Goal: Task Accomplishment & Management: Complete application form

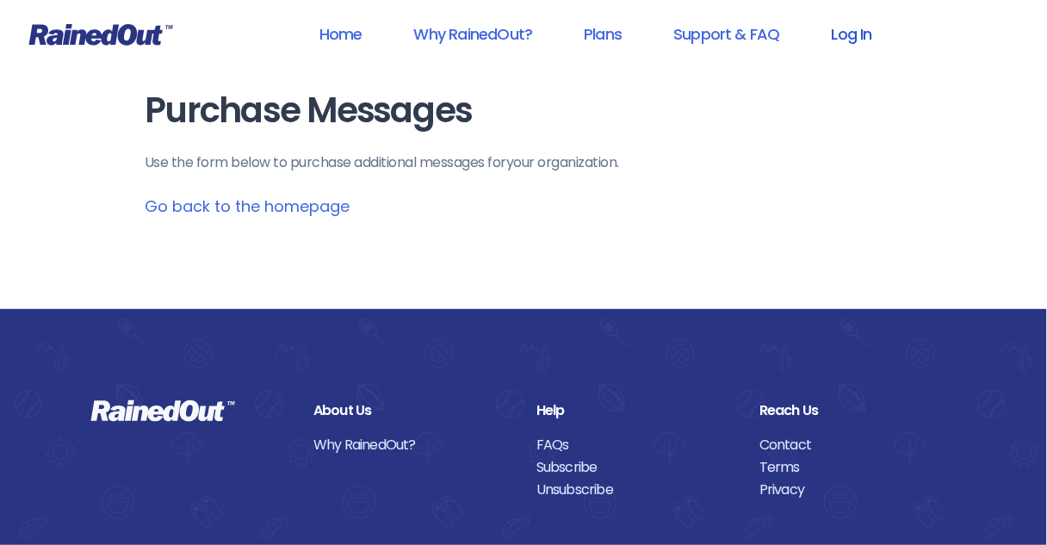
click at [843, 40] on link "Log In" at bounding box center [851, 34] width 85 height 39
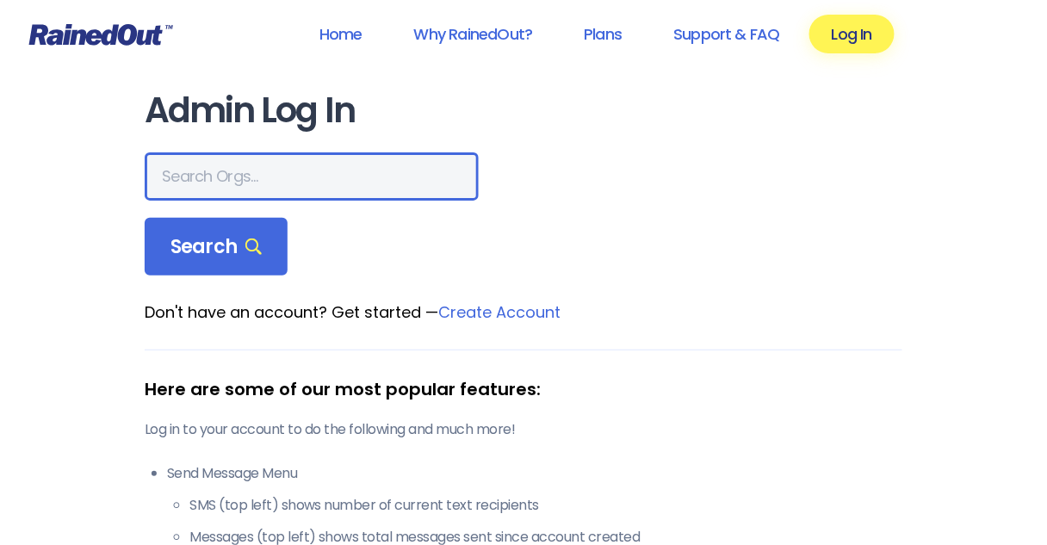
click at [256, 174] on input "text" at bounding box center [312, 176] width 334 height 48
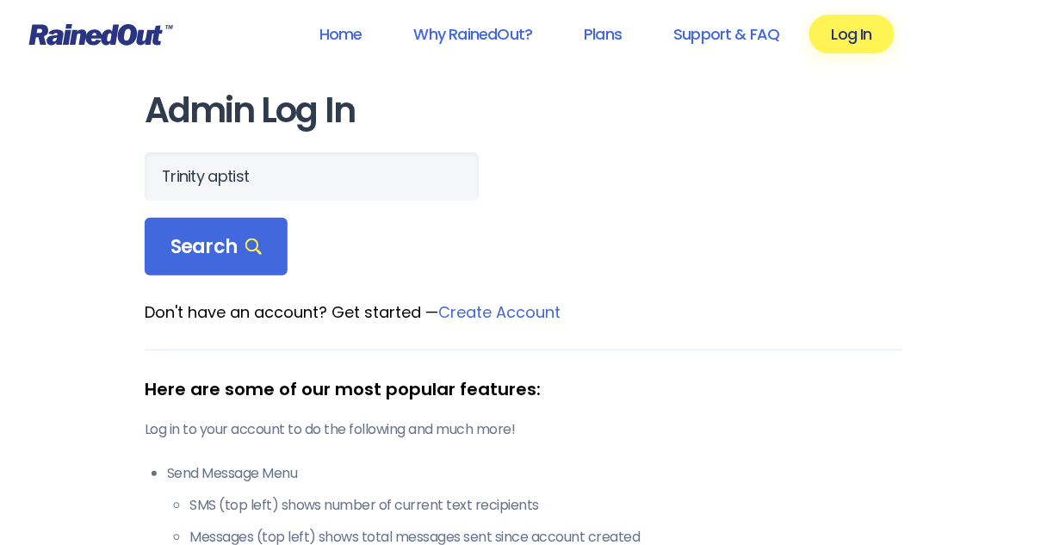
drag, startPoint x: 232, startPoint y: 180, endPoint x: 485, endPoint y: 213, distance: 255.3
click at [485, 213] on form "Trinity aptist Search" at bounding box center [524, 214] width 758 height 124
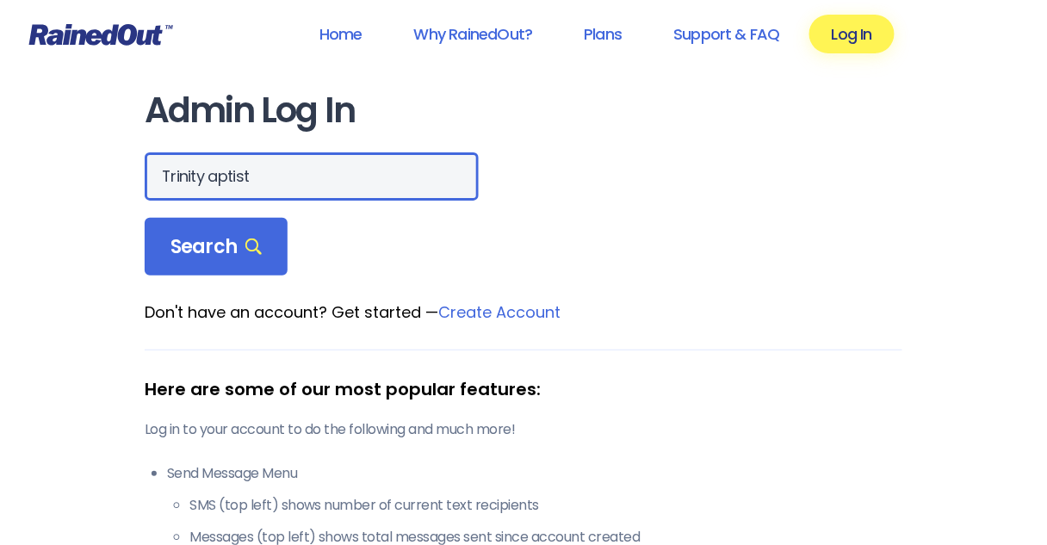
click at [210, 177] on input "Trinity aptist" at bounding box center [312, 176] width 334 height 48
click at [279, 176] on input "[DEMOGRAPHIC_DATA]" at bounding box center [312, 176] width 334 height 48
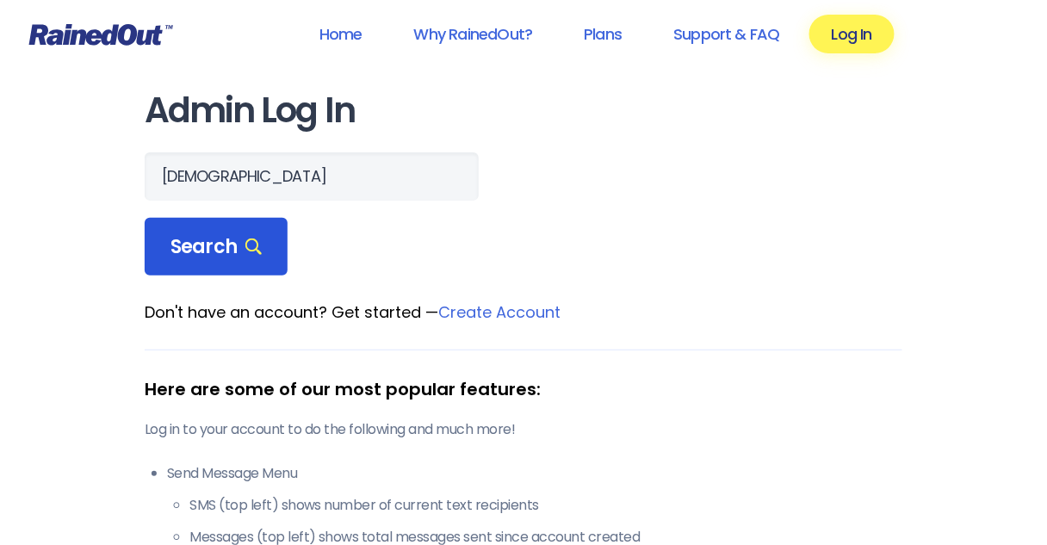
click at [197, 251] on span "Search" at bounding box center [215, 247] width 91 height 24
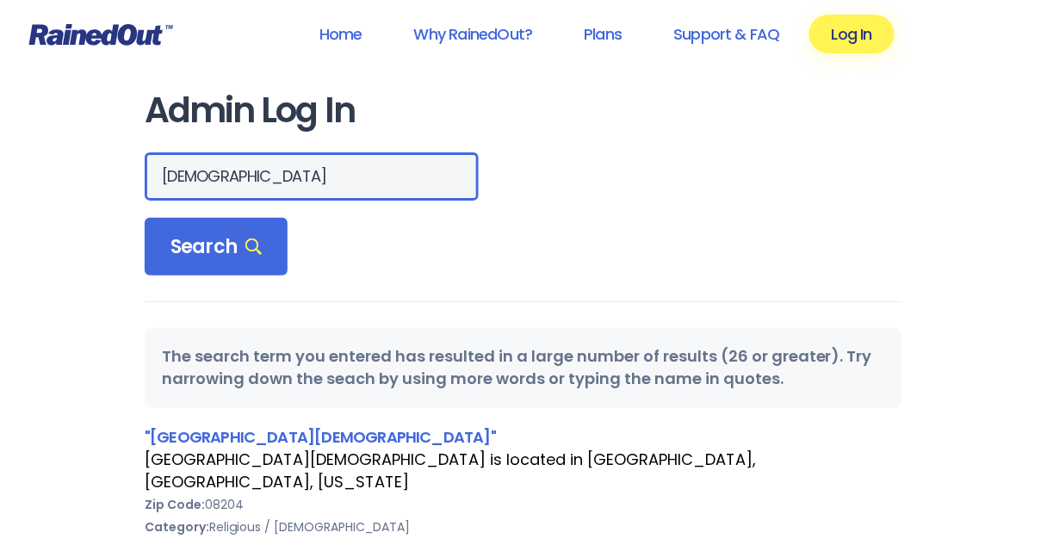
click at [229, 180] on input "[DEMOGRAPHIC_DATA]" at bounding box center [312, 176] width 334 height 48
click at [229, 179] on input "[DEMOGRAPHIC_DATA]" at bounding box center [312, 176] width 334 height 48
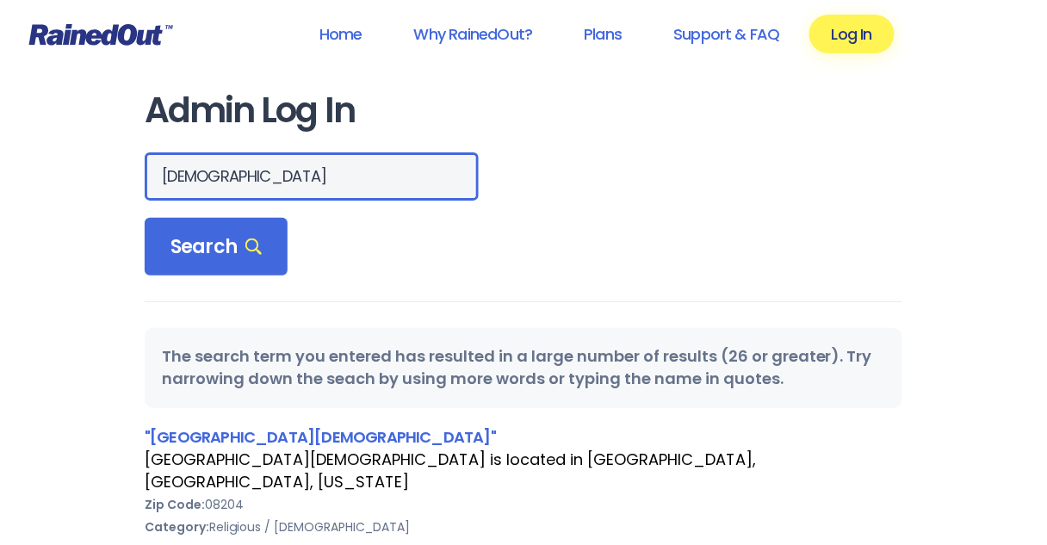
click at [229, 179] on input "[DEMOGRAPHIC_DATA]" at bounding box center [312, 176] width 334 height 48
type input "[DEMOGRAPHIC_DATA]"
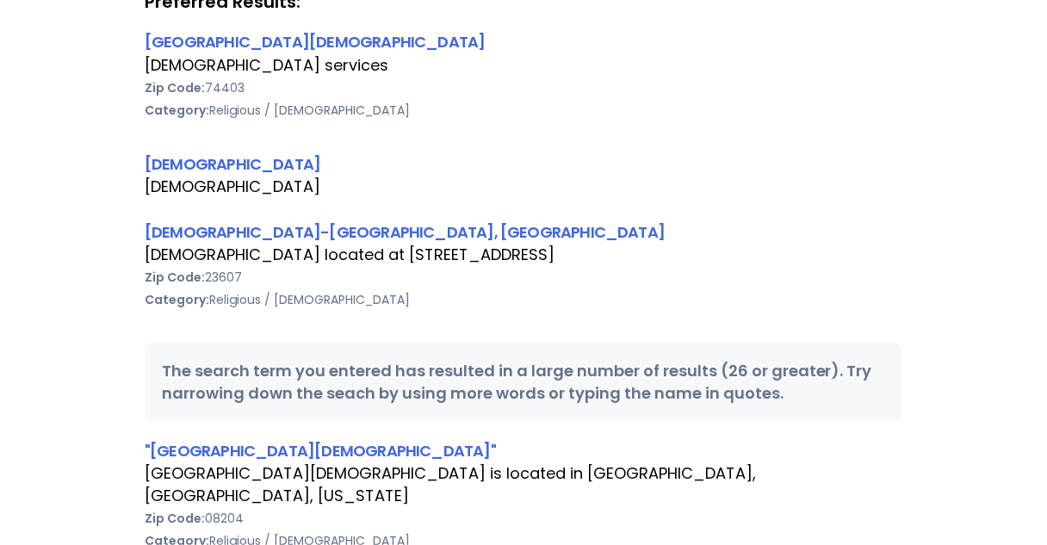
scroll to position [344, 0]
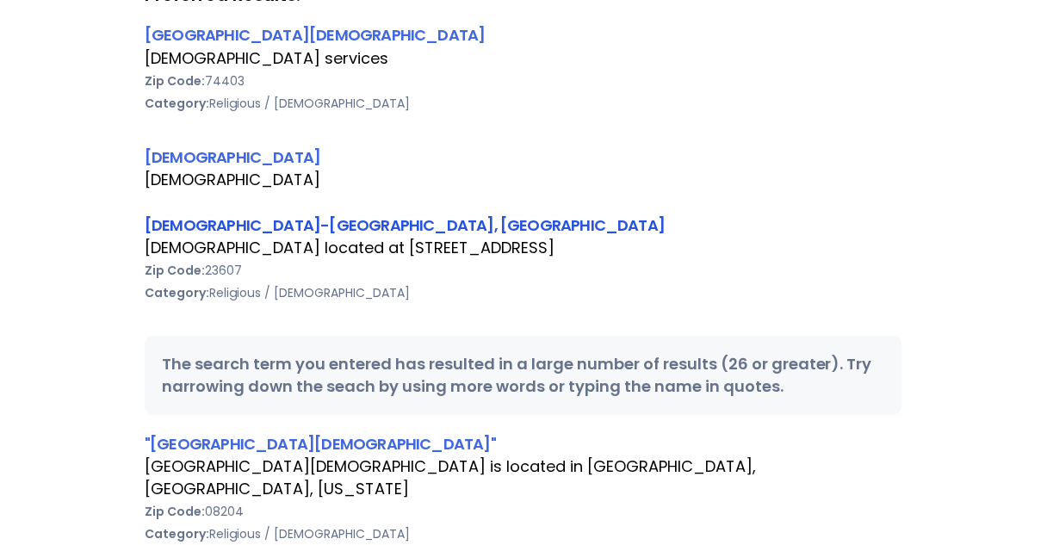
click at [225, 223] on link "[DEMOGRAPHIC_DATA]-[GEOGRAPHIC_DATA], [GEOGRAPHIC_DATA]" at bounding box center [405, 225] width 520 height 22
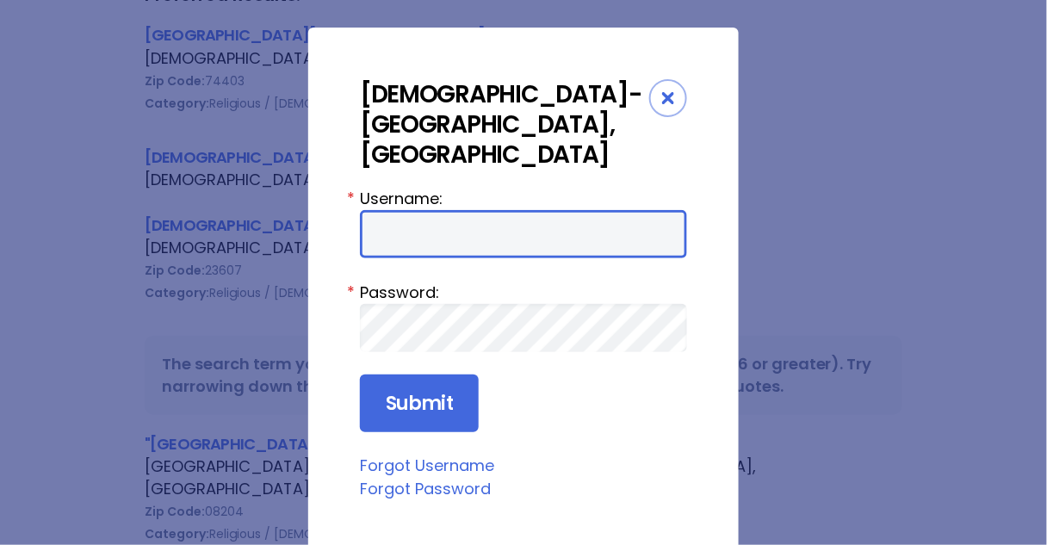
type input "Preston954"
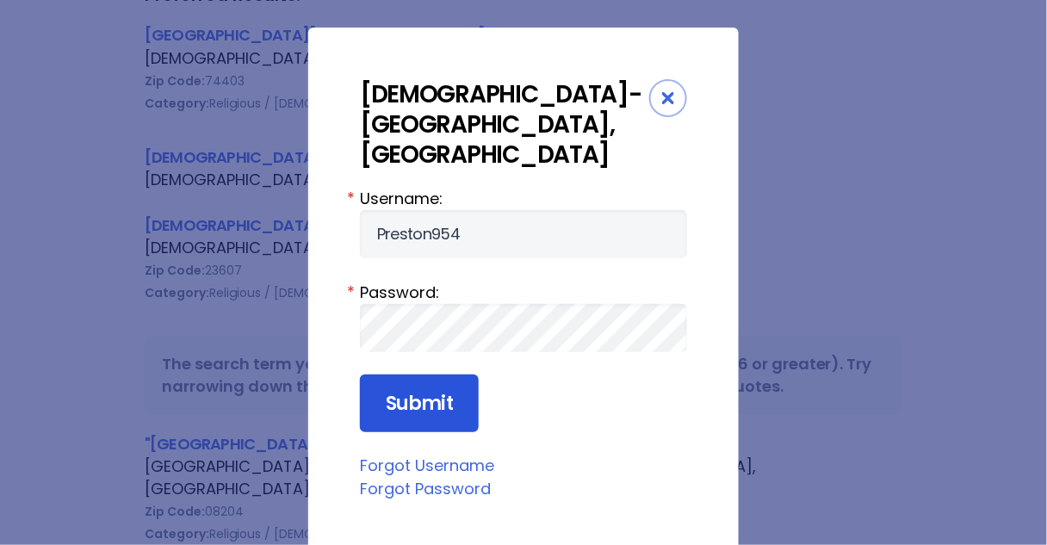
click at [422, 375] on input "Submit" at bounding box center [419, 404] width 119 height 59
